Goal: Task Accomplishment & Management: Manage account settings

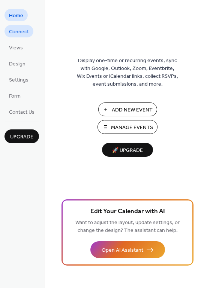
click at [16, 30] on span "Connect" at bounding box center [19, 32] width 20 height 8
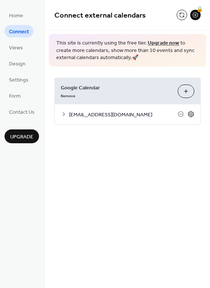
click at [192, 115] on icon at bounding box center [190, 114] width 7 height 7
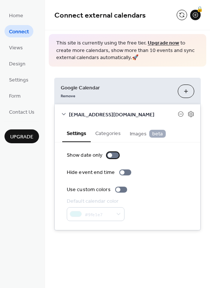
click at [109, 156] on div at bounding box center [109, 155] width 4 height 4
click at [109, 156] on div at bounding box center [113, 155] width 12 height 6
click at [110, 132] on button "Categories" at bounding box center [108, 132] width 34 height 17
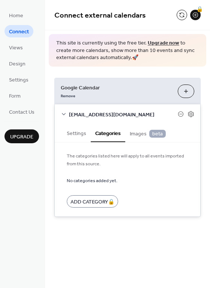
click at [132, 136] on span "Images beta" at bounding box center [147, 134] width 36 height 8
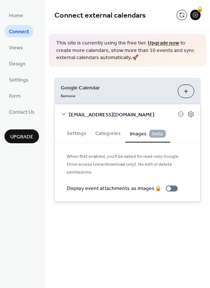
click at [80, 135] on button "Settings" at bounding box center [76, 132] width 28 height 17
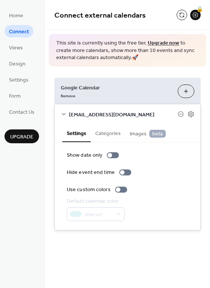
click at [129, 70] on div "Google Calendar Remove Choose Calendars [EMAIL_ADDRESS][DOMAIN_NAME] Settings C…" at bounding box center [127, 154] width 165 height 175
click at [165, 39] on link "Upgrade now" at bounding box center [162, 43] width 31 height 10
